Goal: Navigation & Orientation: Find specific page/section

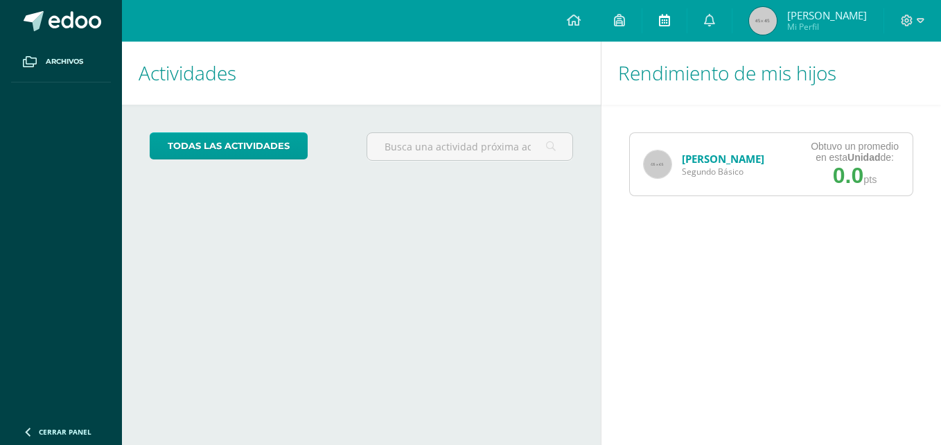
click at [682, 16] on link at bounding box center [664, 21] width 44 height 42
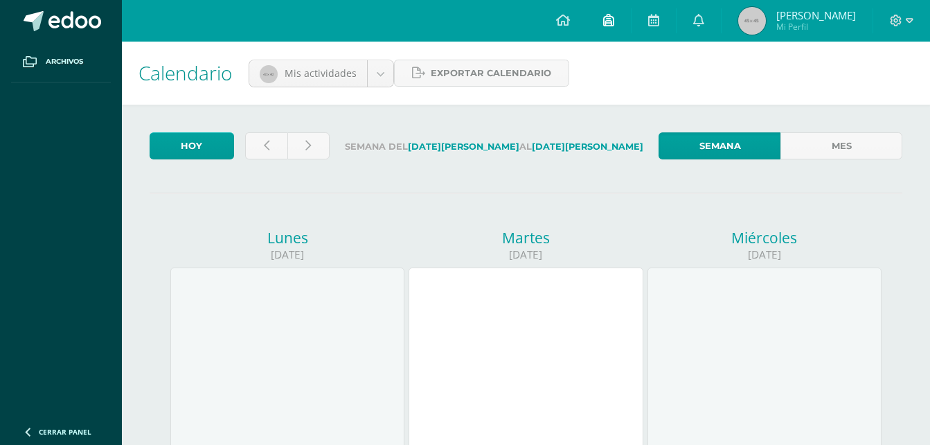
click at [629, 24] on link at bounding box center [609, 21] width 44 height 42
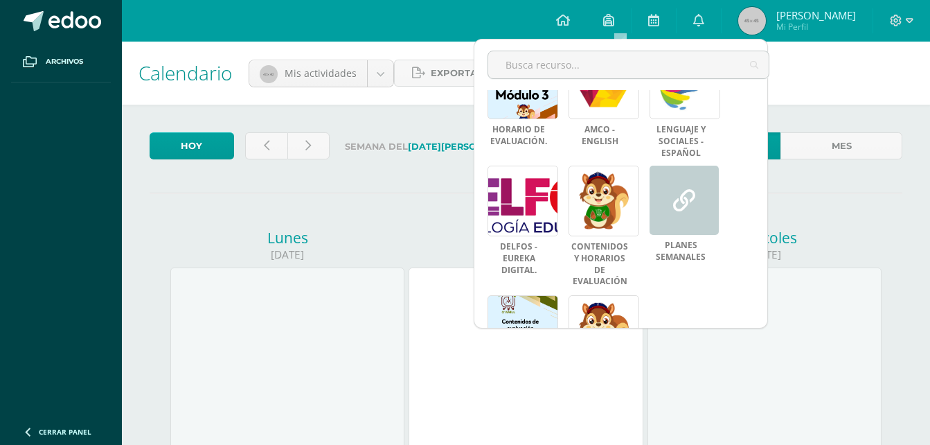
scroll to position [190, 0]
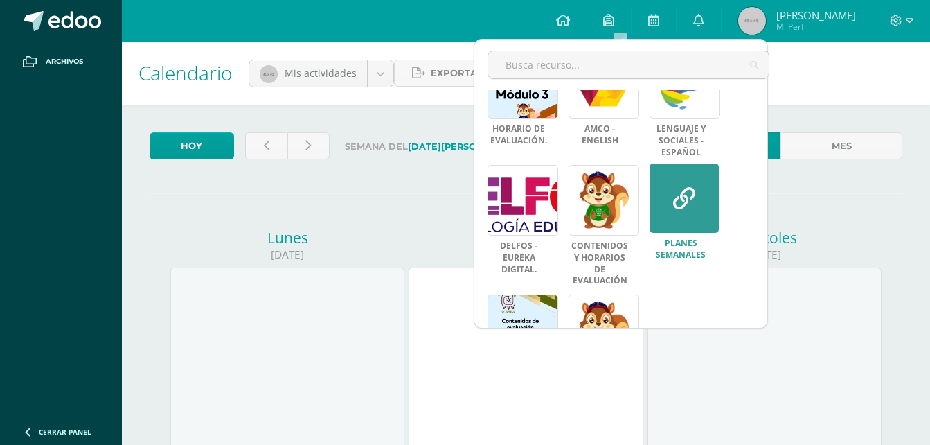
click at [686, 193] on icon at bounding box center [684, 198] width 22 height 22
